Goal: Task Accomplishment & Management: Complete application form

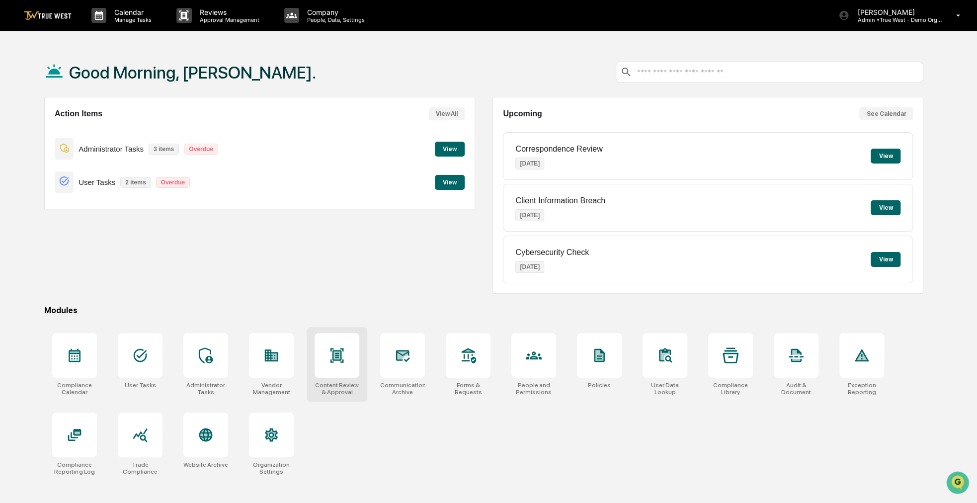
click at [351, 356] on div at bounding box center [337, 355] width 45 height 45
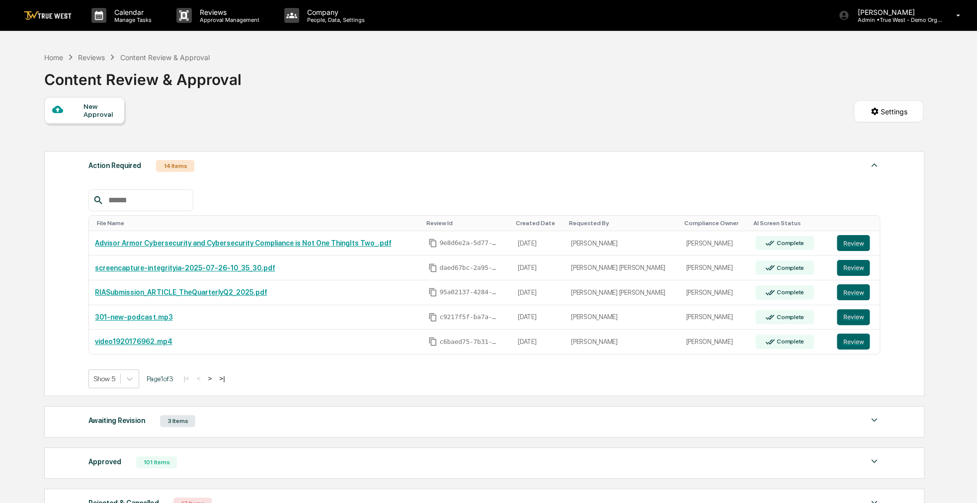
click at [111, 115] on div "New Approval" at bounding box center [100, 110] width 33 height 16
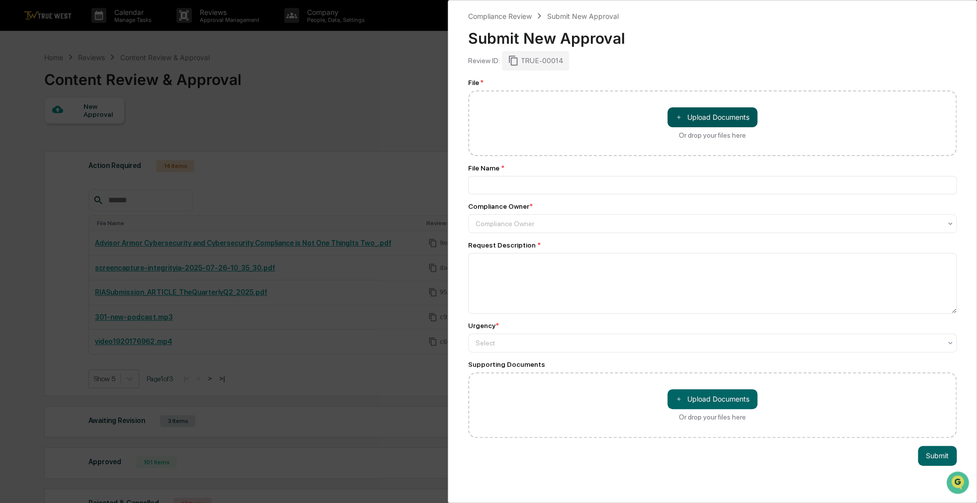
click at [700, 126] on button "＋ Upload Documents" at bounding box center [713, 117] width 90 height 20
type input "**********"
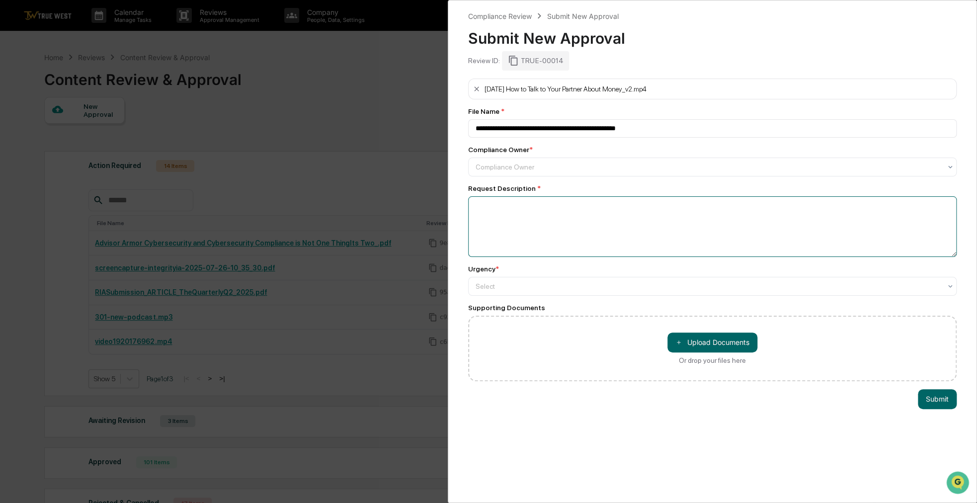
click at [560, 218] on textarea at bounding box center [712, 226] width 489 height 61
type textarea "*******"
click at [694, 286] on div at bounding box center [709, 286] width 466 height 10
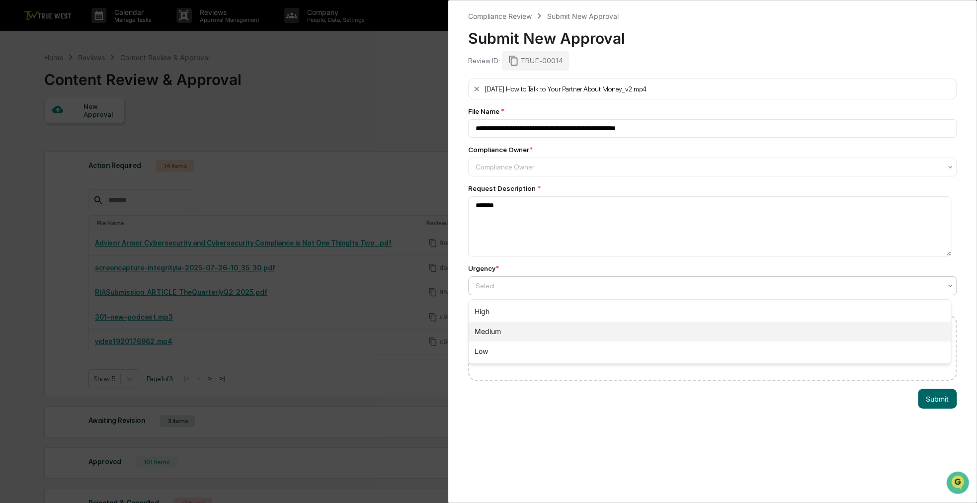
click at [573, 336] on div "Medium" at bounding box center [710, 332] width 482 height 20
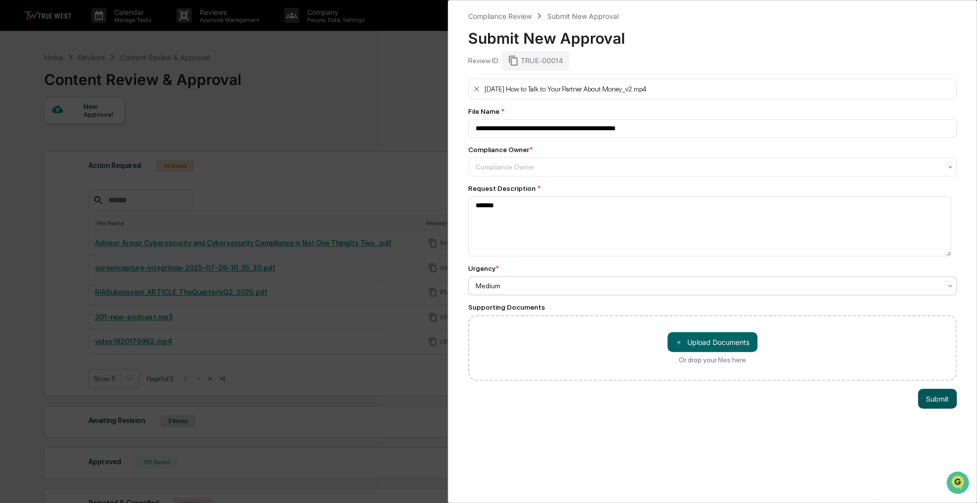
click at [920, 404] on button "Submit" at bounding box center [937, 399] width 39 height 20
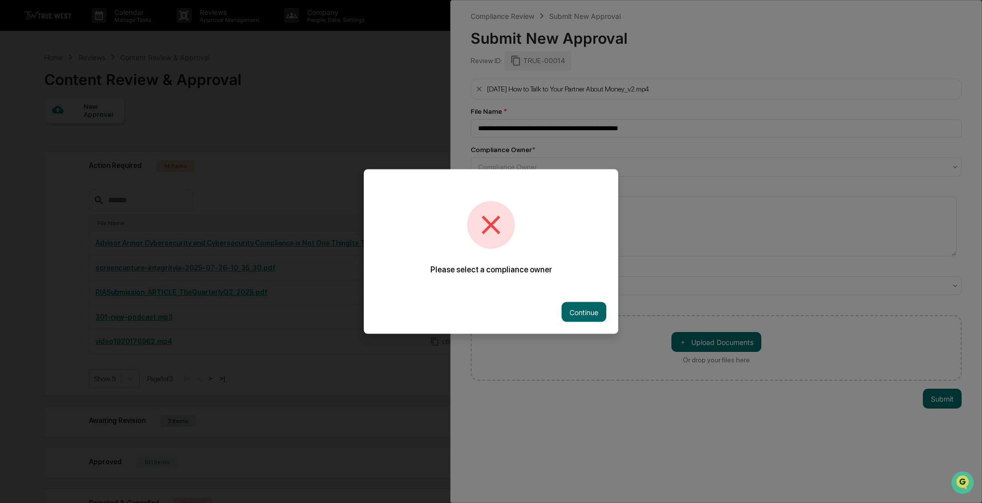
click at [587, 312] on button "Continue" at bounding box center [584, 312] width 45 height 20
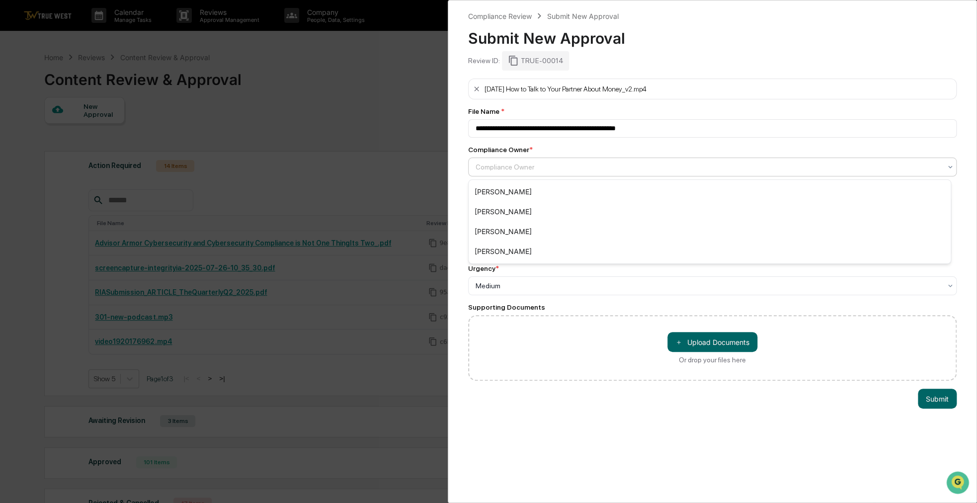
click at [531, 170] on div at bounding box center [709, 167] width 466 height 10
click at [526, 232] on div "[PERSON_NAME]" at bounding box center [710, 232] width 482 height 20
click at [931, 401] on button "Submit" at bounding box center [937, 399] width 39 height 20
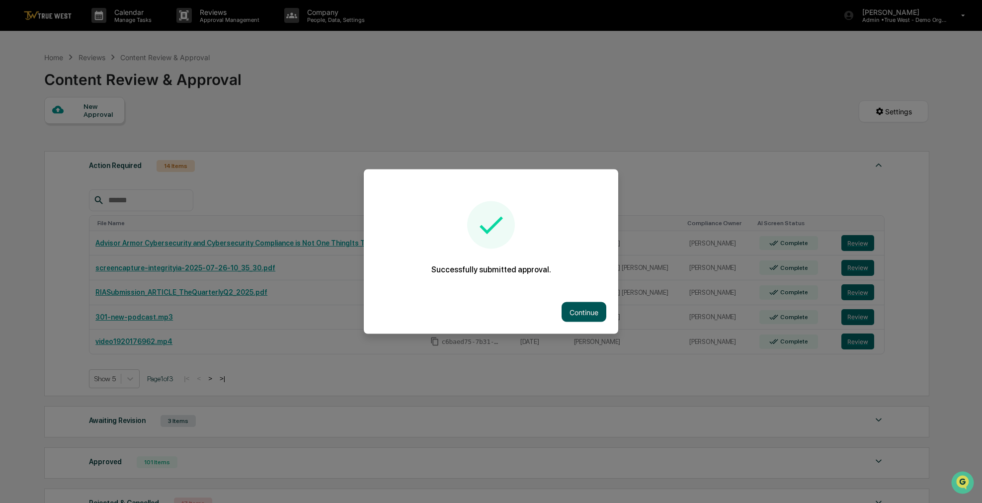
click at [586, 308] on button "Continue" at bounding box center [584, 312] width 45 height 20
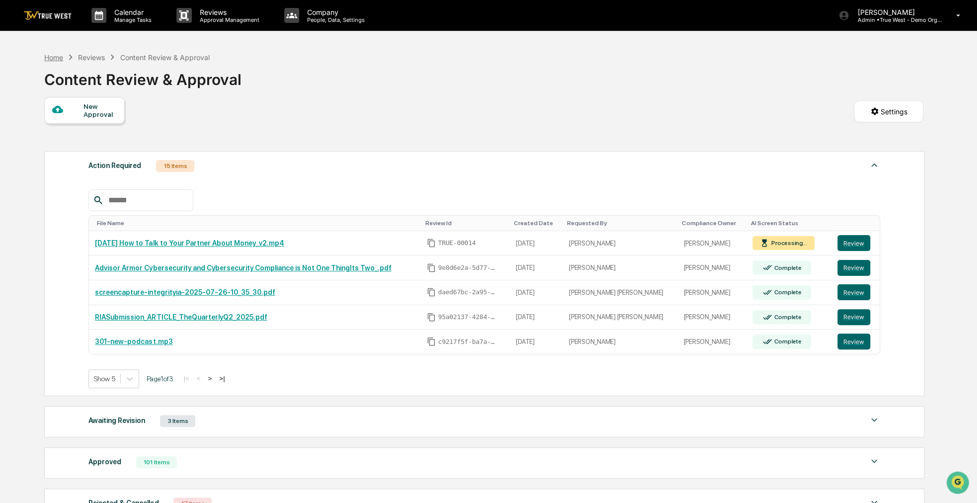
click at [48, 60] on div "Home" at bounding box center [53, 57] width 19 height 8
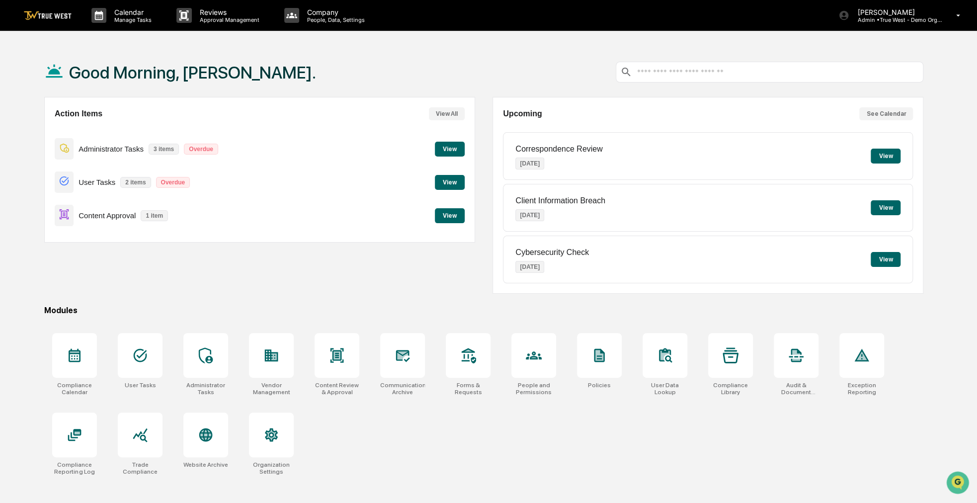
click at [439, 216] on button "View" at bounding box center [450, 215] width 30 height 15
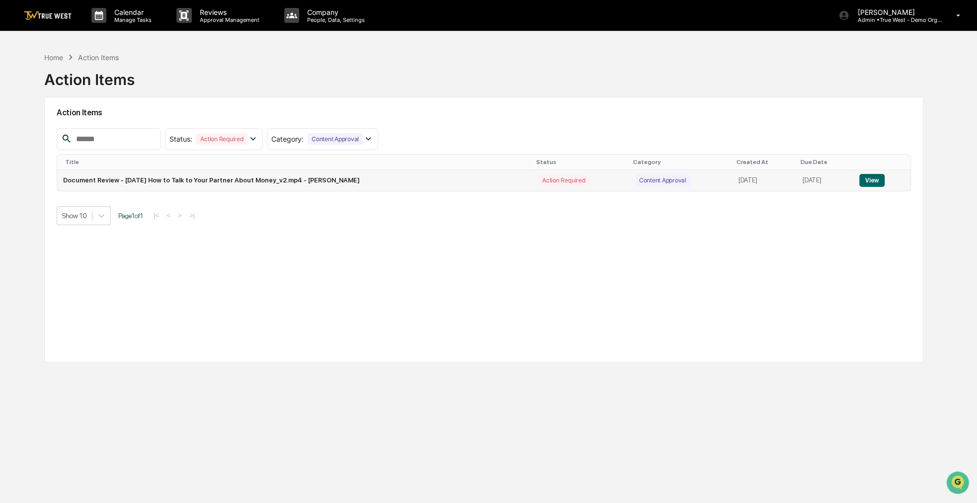
click at [873, 180] on button "View" at bounding box center [871, 180] width 25 height 13
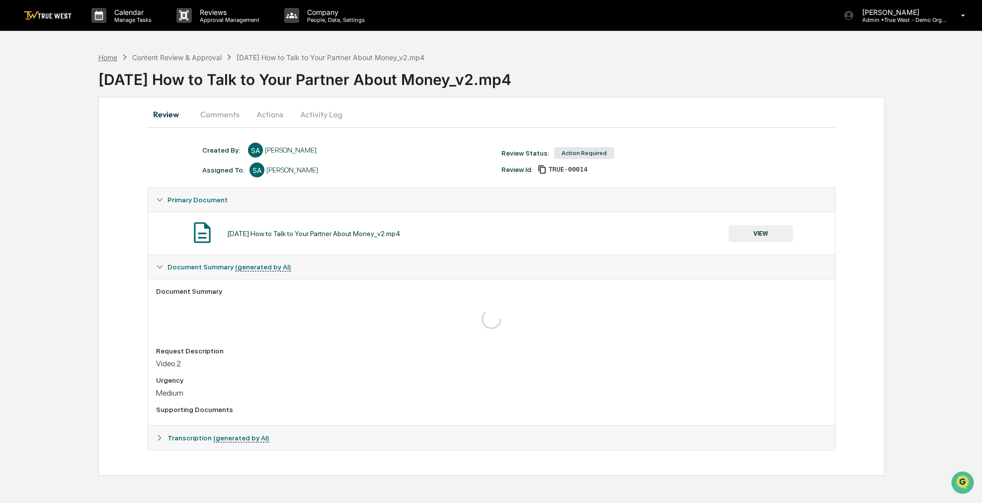
click at [109, 55] on div "Home" at bounding box center [107, 57] width 19 height 8
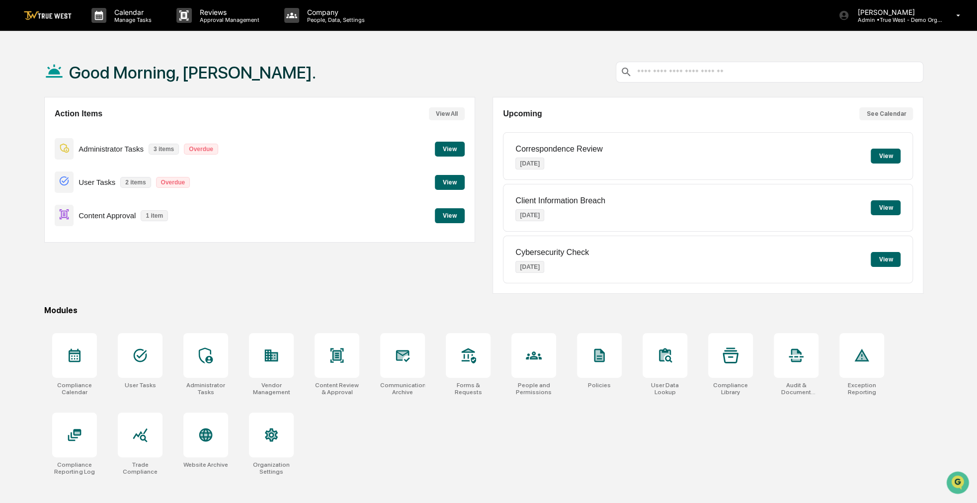
click at [455, 221] on button "View" at bounding box center [450, 215] width 30 height 15
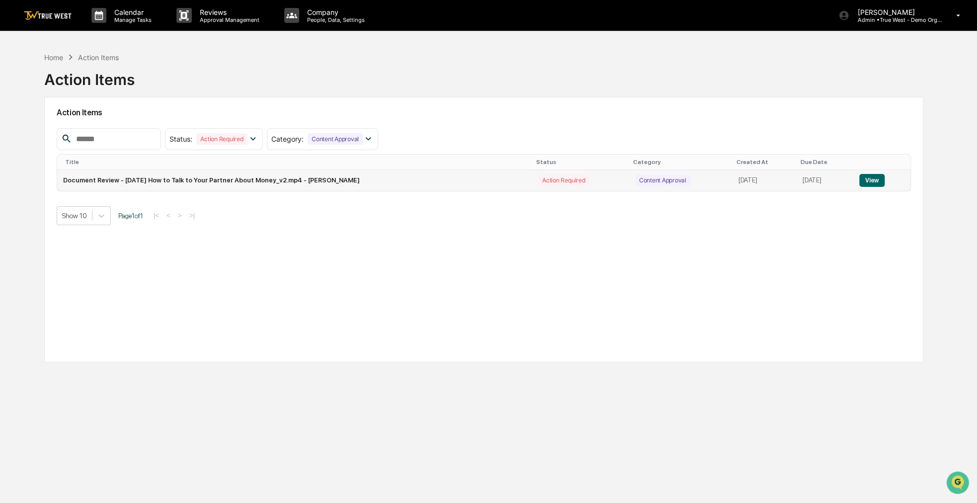
click at [882, 179] on button "View" at bounding box center [871, 180] width 25 height 13
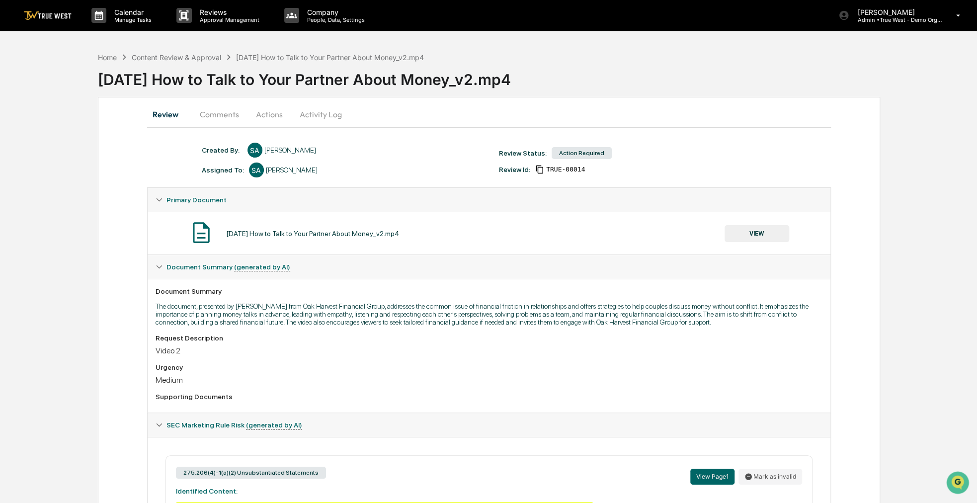
click at [595, 52] on div "Home Content Review & Approval [DATE] How to Talk to Your Partner About Money_v…" at bounding box center [537, 72] width 879 height 41
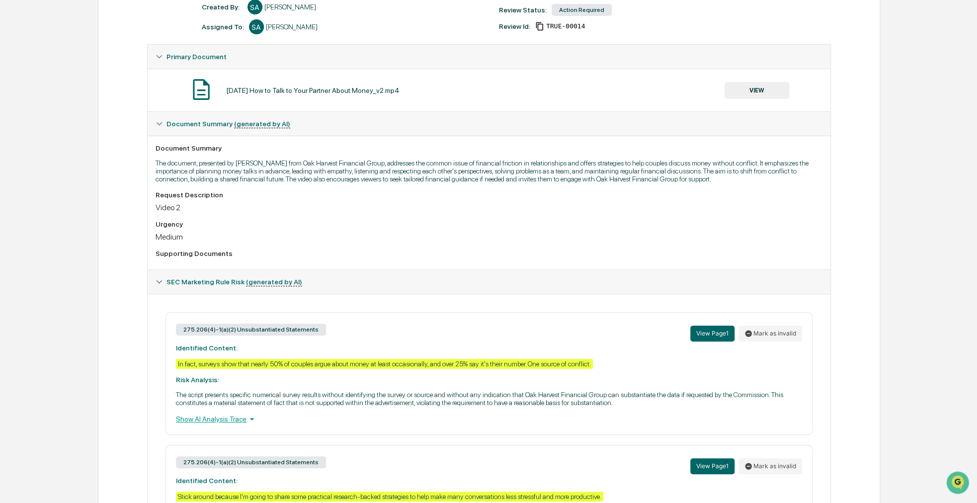
scroll to position [283, 0]
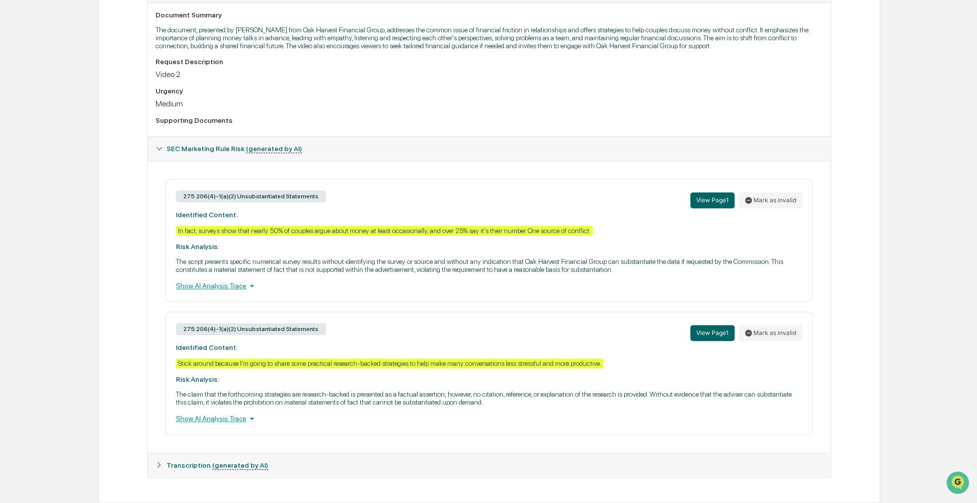
drag, startPoint x: 525, startPoint y: 113, endPoint x: 493, endPoint y: 115, distance: 32.4
click at [493, 116] on div "Supporting Documents" at bounding box center [489, 120] width 667 height 8
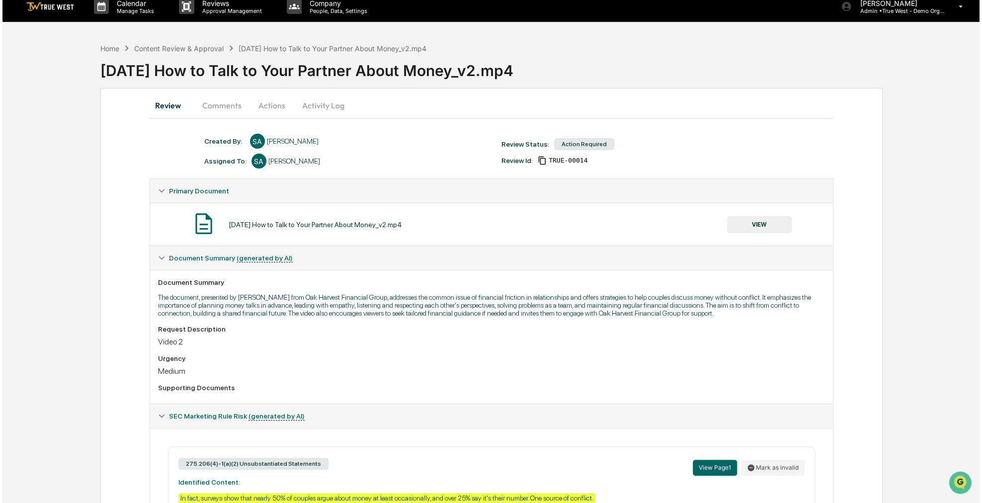
scroll to position [0, 0]
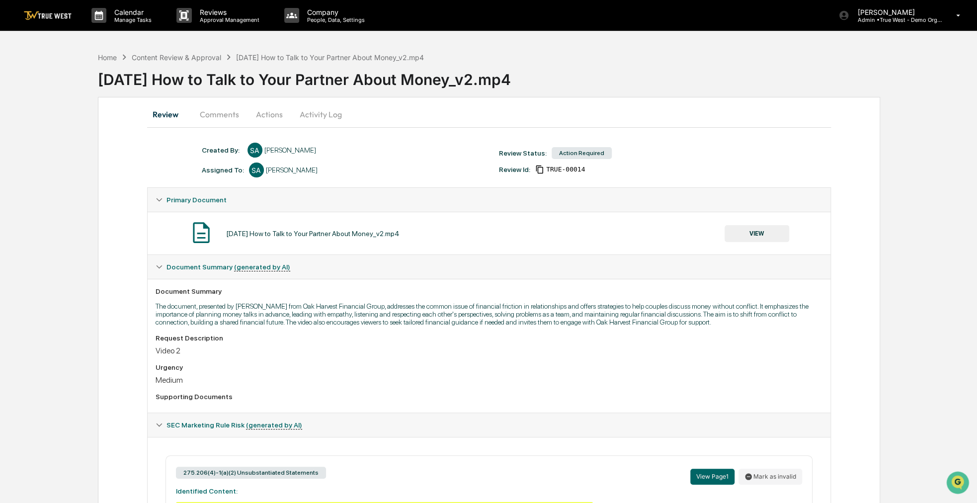
click at [264, 115] on button "Actions" at bounding box center [269, 114] width 45 height 24
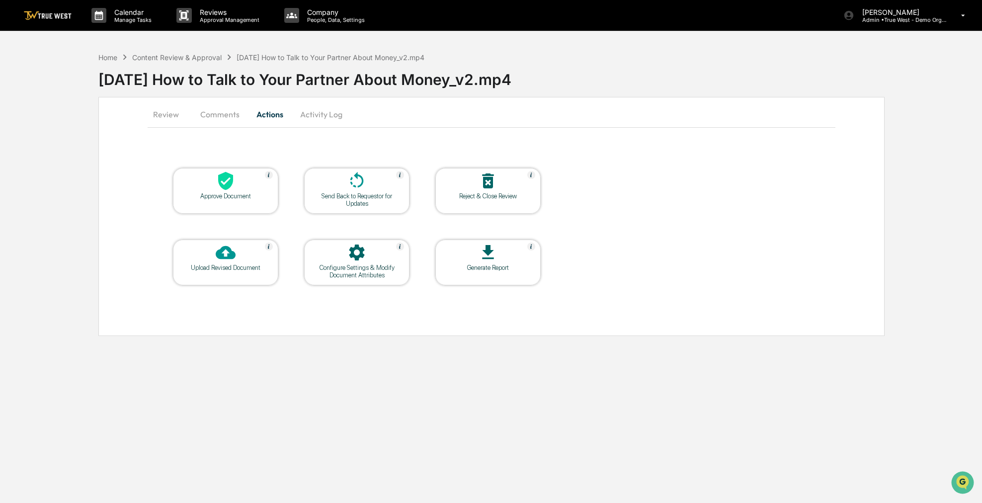
click at [233, 174] on icon at bounding box center [226, 181] width 20 height 20
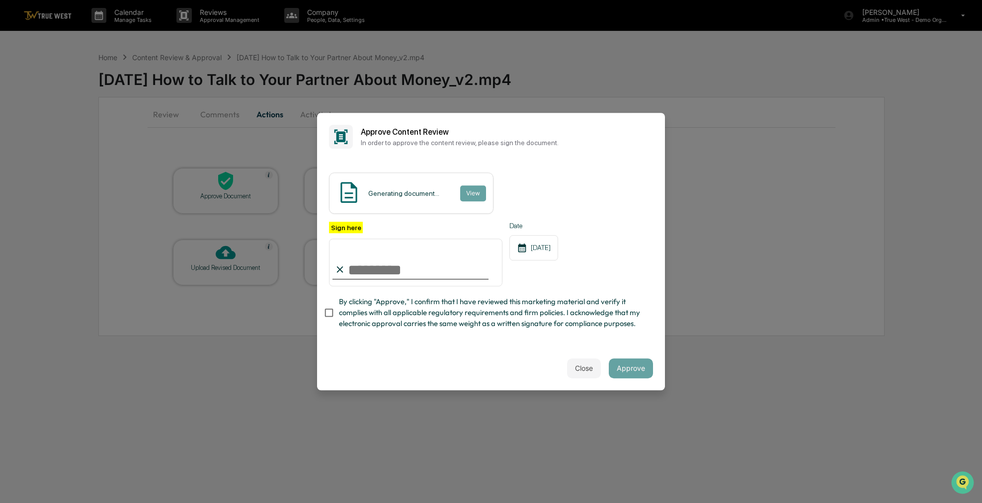
click at [400, 325] on span "By clicking "Approve," I confirm that I have reviewed this marketing material a…" at bounding box center [492, 312] width 306 height 33
click at [395, 281] on input "Sign here" at bounding box center [415, 263] width 173 height 48
type input "**********"
click at [637, 363] on button "Approve" at bounding box center [631, 368] width 44 height 20
